Goal: Task Accomplishment & Management: Manage account settings

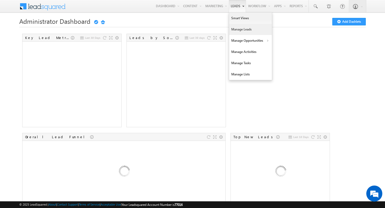
click at [237, 33] on link "Manage Leads" at bounding box center [250, 29] width 43 height 11
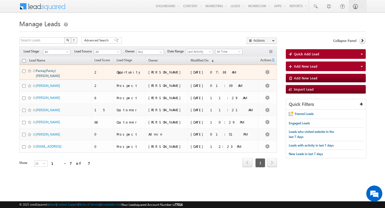
click at [44, 71] on link "Pankaj(Panky) [PERSON_NAME]" at bounding box center [48, 73] width 24 height 9
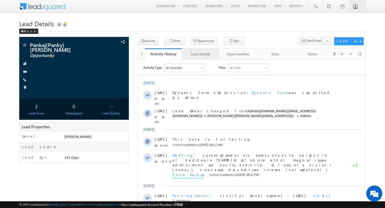
click at [205, 50] on link "Lead Details" at bounding box center [200, 53] width 37 height 11
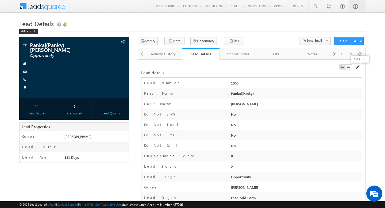
click at [356, 66] on span at bounding box center [357, 67] width 4 height 4
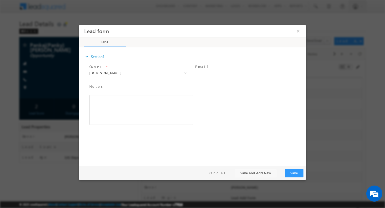
click at [134, 72] on input "Ankita Pancholi" at bounding box center [138, 73] width 99 height 6
click at [183, 71] on span at bounding box center [185, 72] width 4 height 4
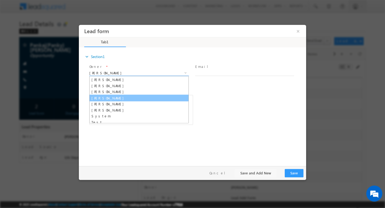
scroll to position [13, 0]
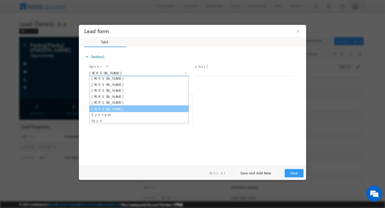
click at [136, 109] on link "[PERSON_NAME]" at bounding box center [138, 108] width 99 height 7
type input "[PERSON_NAME]"
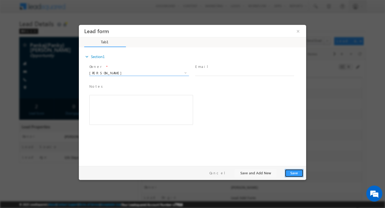
click at [289, 172] on button "Save" at bounding box center [293, 173] width 19 height 8
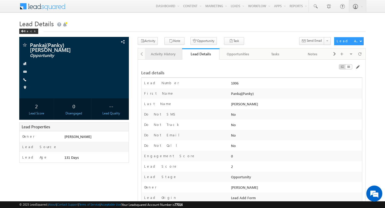
click at [166, 57] on div "Activity History" at bounding box center [163, 54] width 28 height 6
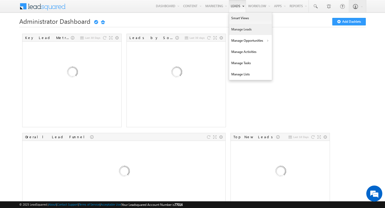
click at [240, 31] on link "Manage Leads" at bounding box center [250, 29] width 43 height 11
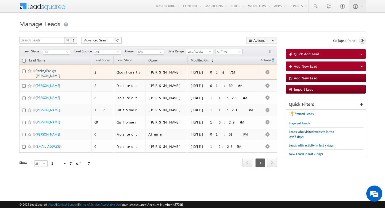
click at [54, 71] on link "Pankaj(Panky) [PERSON_NAME]" at bounding box center [48, 73] width 24 height 9
